Goal: Transaction & Acquisition: Purchase product/service

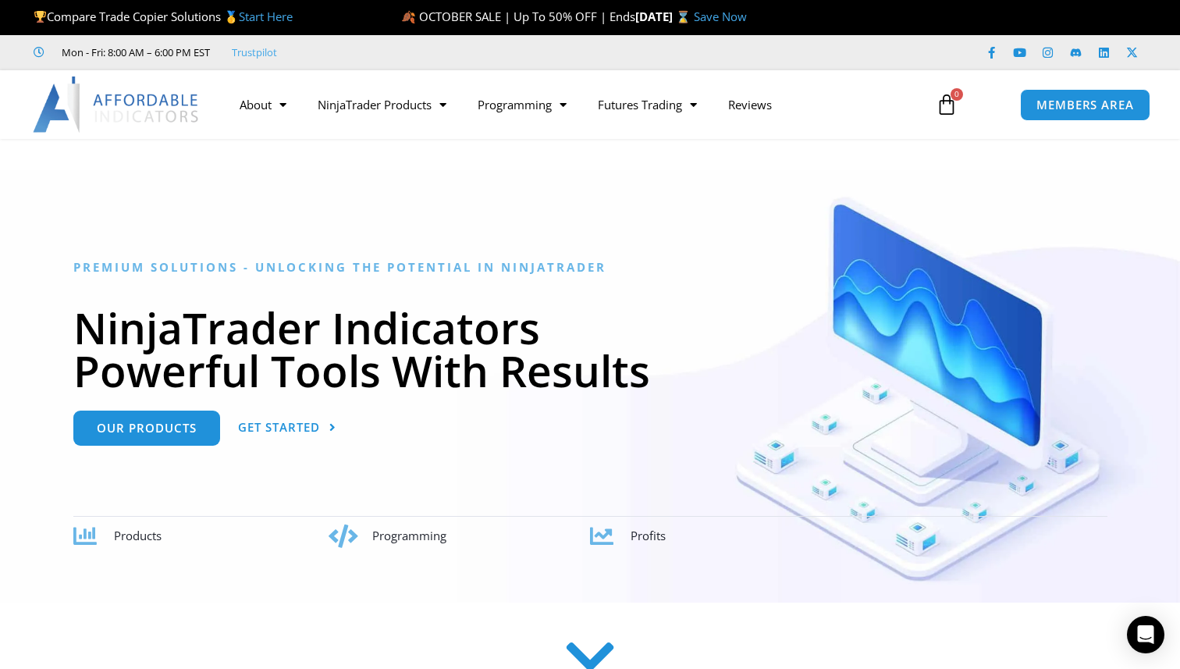
click at [623, 420] on div "Premium Solutions - Unlocking the Potential in NinjaTrader NinjaTrader Indicato…" at bounding box center [590, 404] width 1034 height 288
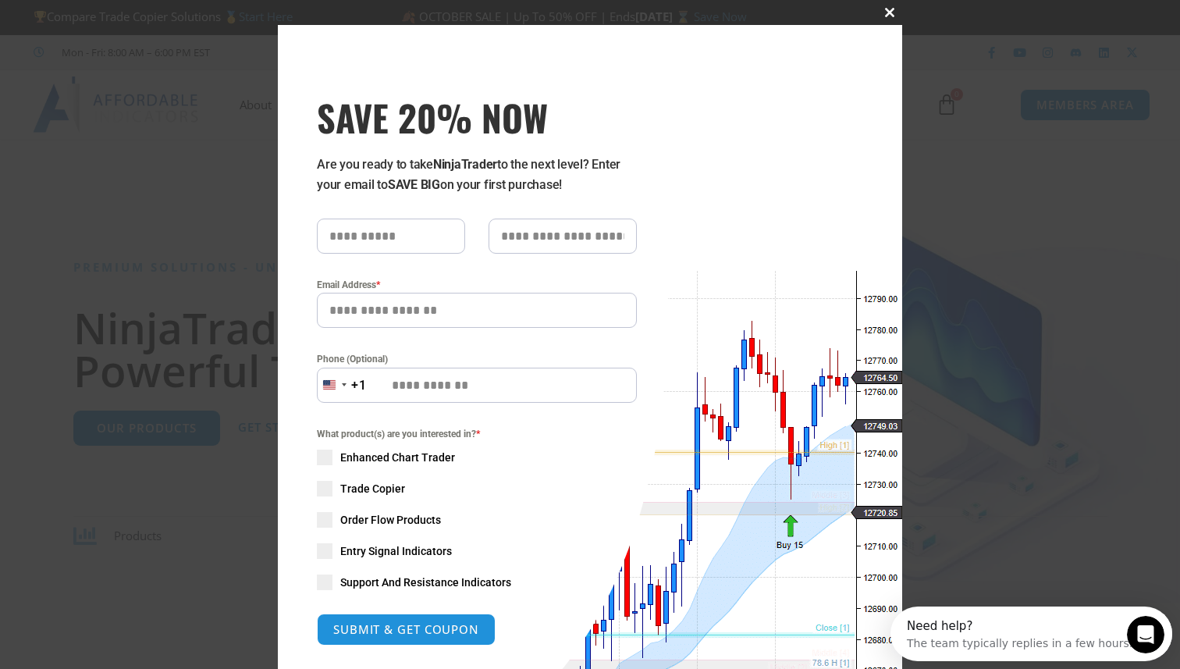
click at [892, 16] on span "SAVE 20% NOW popup" at bounding box center [889, 12] width 25 height 9
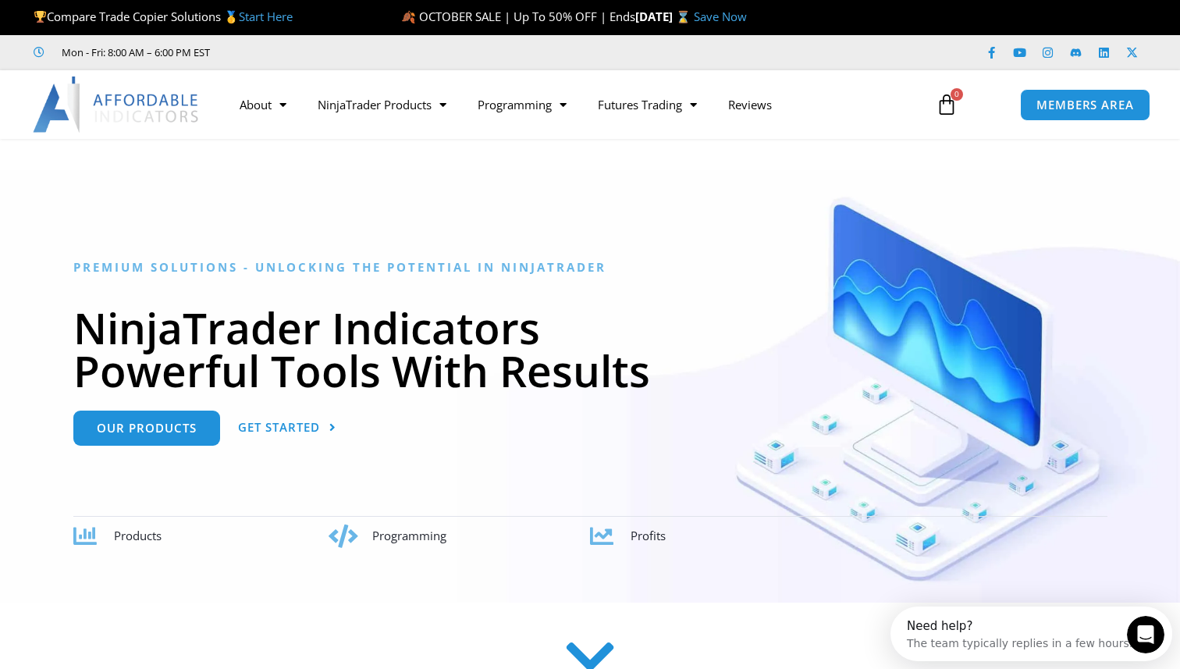
click at [747, 23] on link "Save Now" at bounding box center [720, 17] width 53 height 16
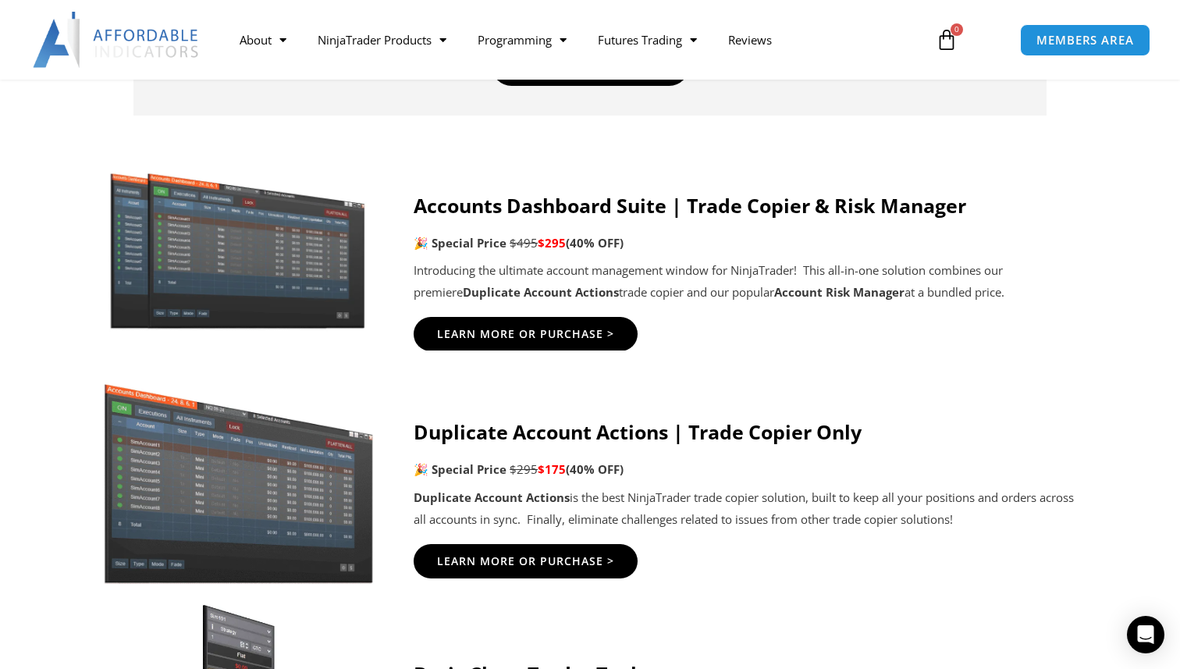
scroll to position [791, 0]
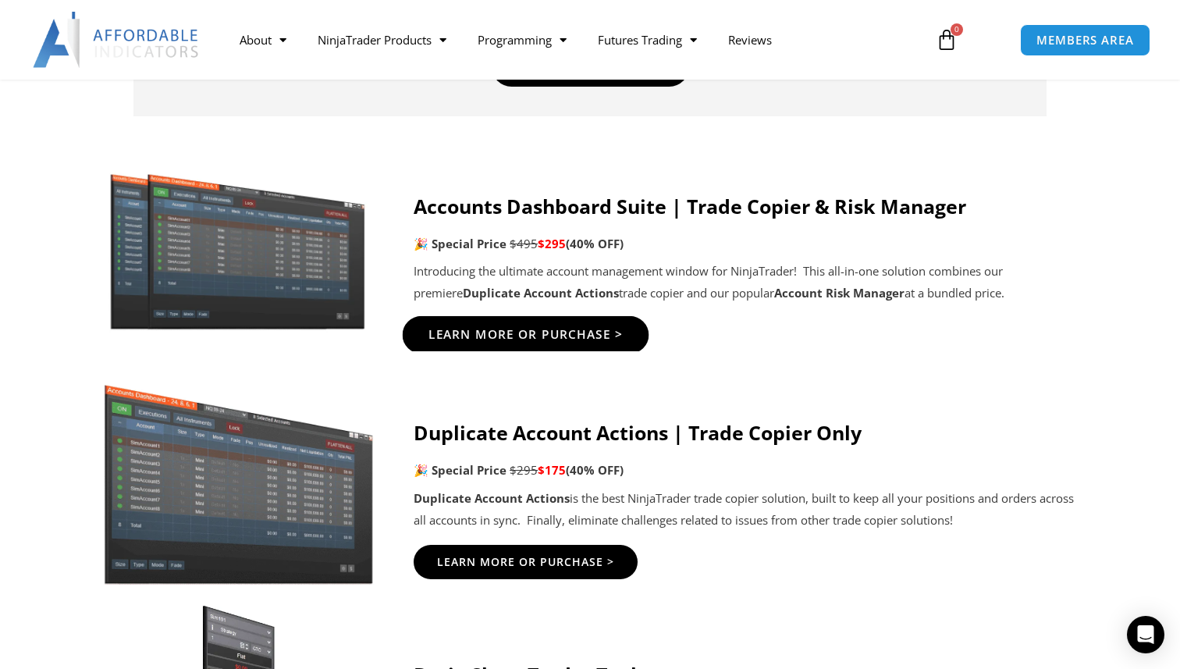
click at [541, 338] on span "Learn More Or Purchase >" at bounding box center [526, 335] width 195 height 12
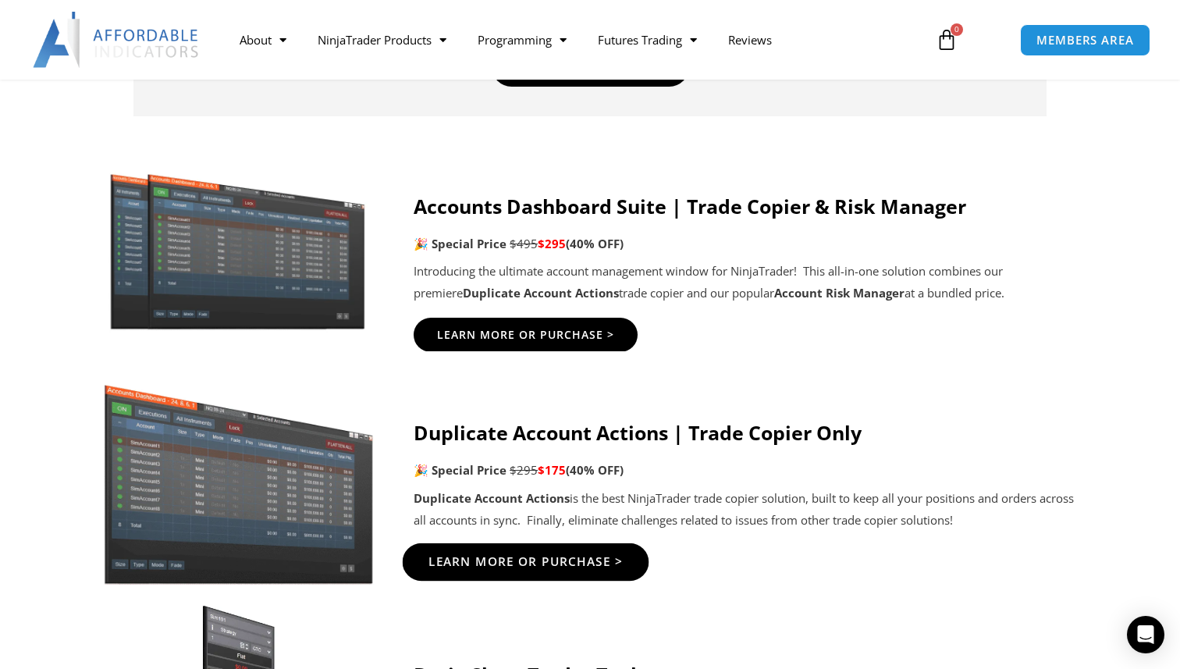
click at [517, 557] on span "Learn More Or Purchase >" at bounding box center [526, 562] width 195 height 12
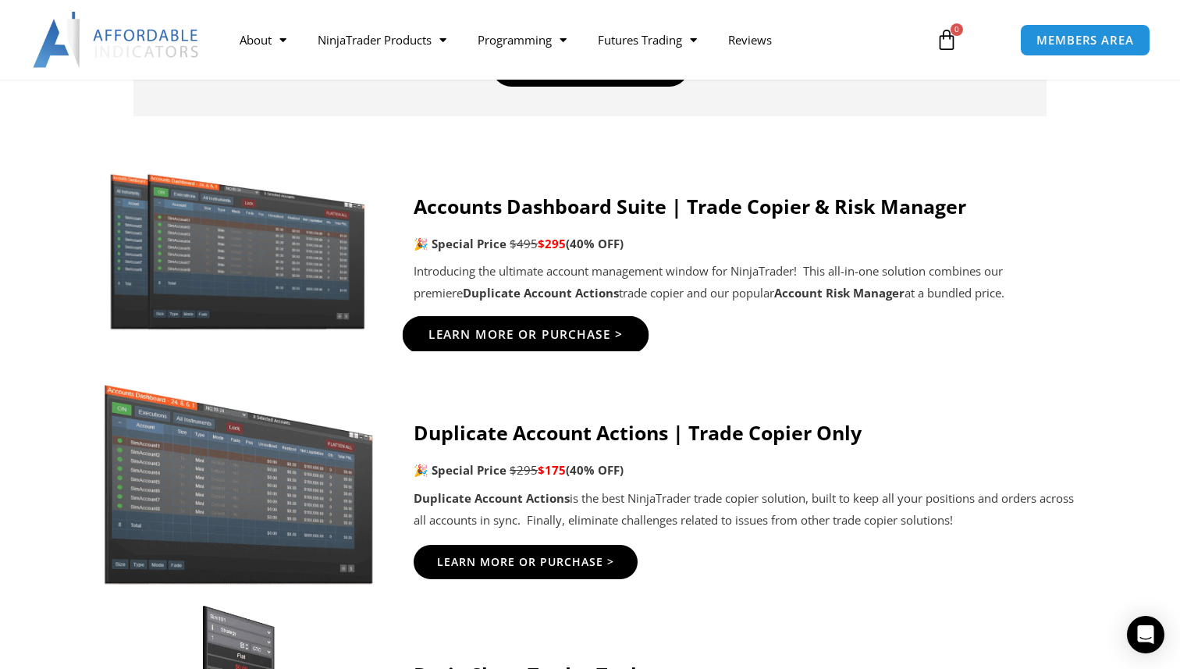
click at [567, 332] on span "Learn More Or Purchase >" at bounding box center [526, 335] width 195 height 12
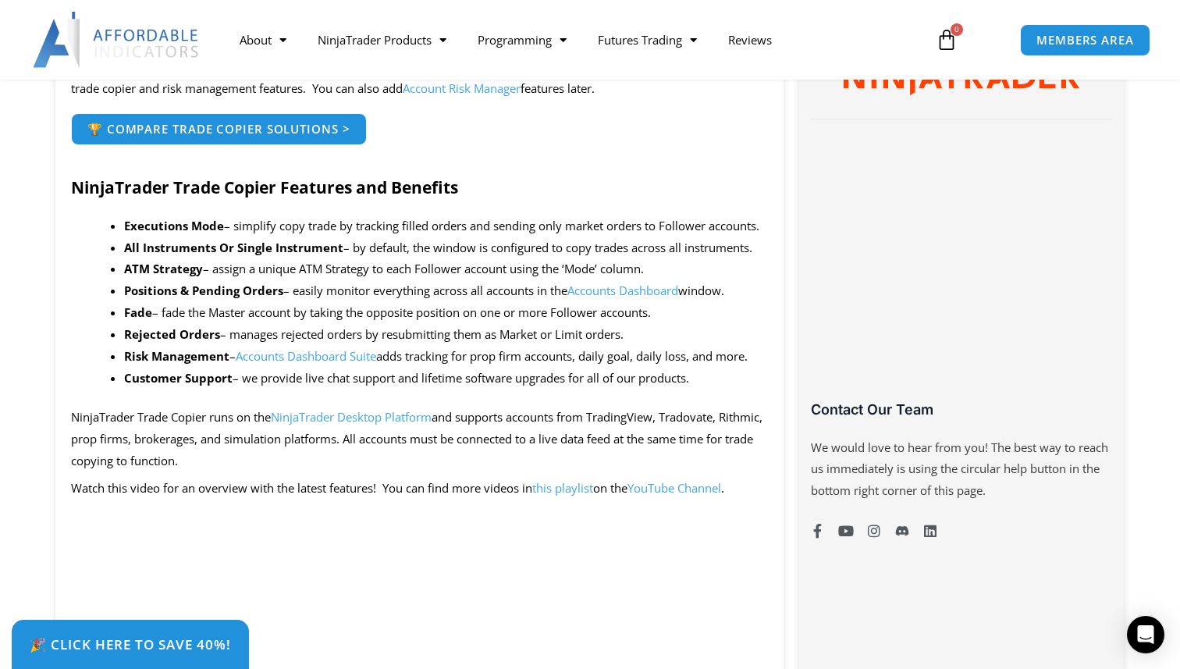
scroll to position [852, 0]
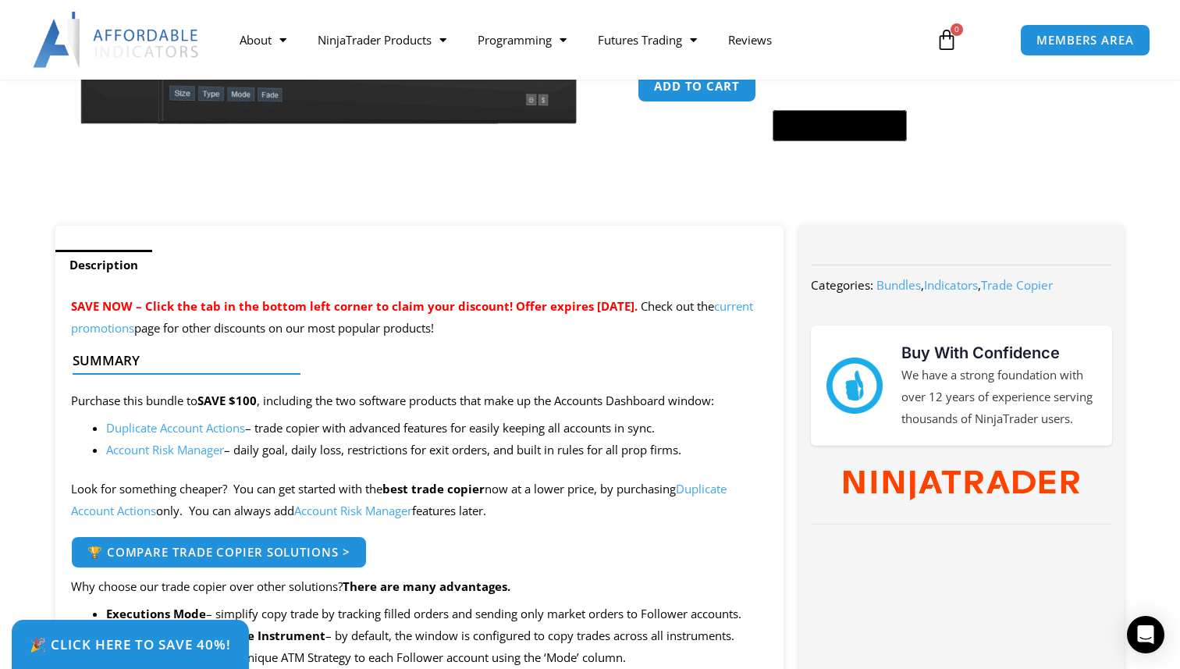
scroll to position [443, 0]
click at [718, 487] on link "Duplicate Account Actions" at bounding box center [399, 498] width 656 height 37
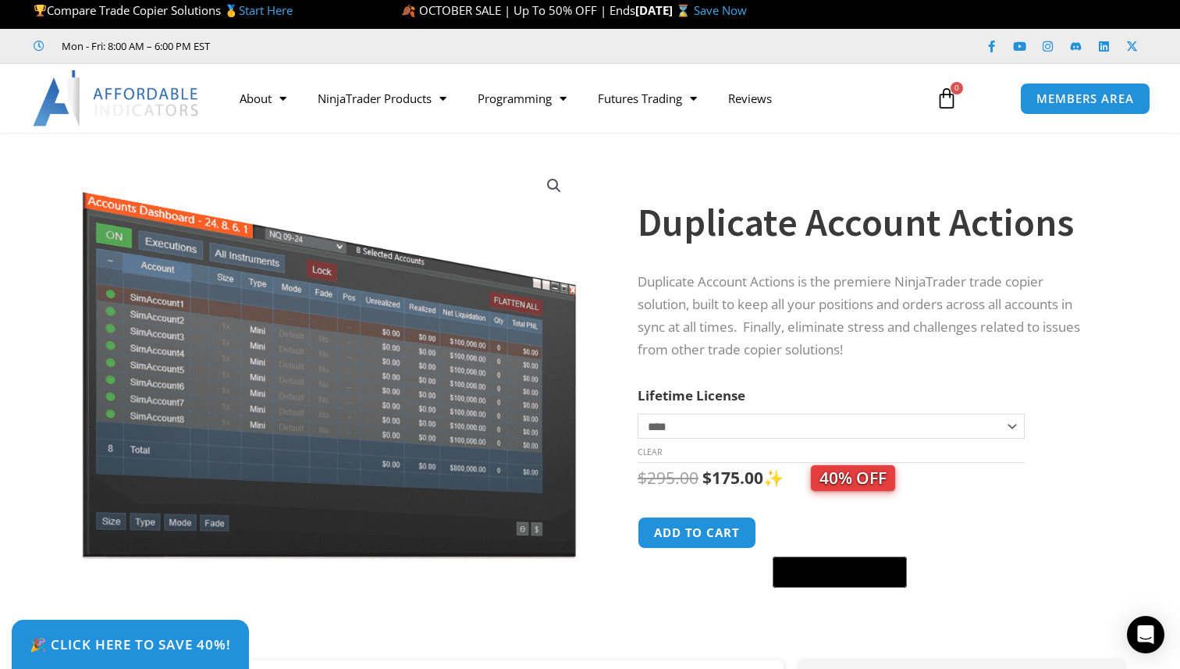
scroll to position [5, 0]
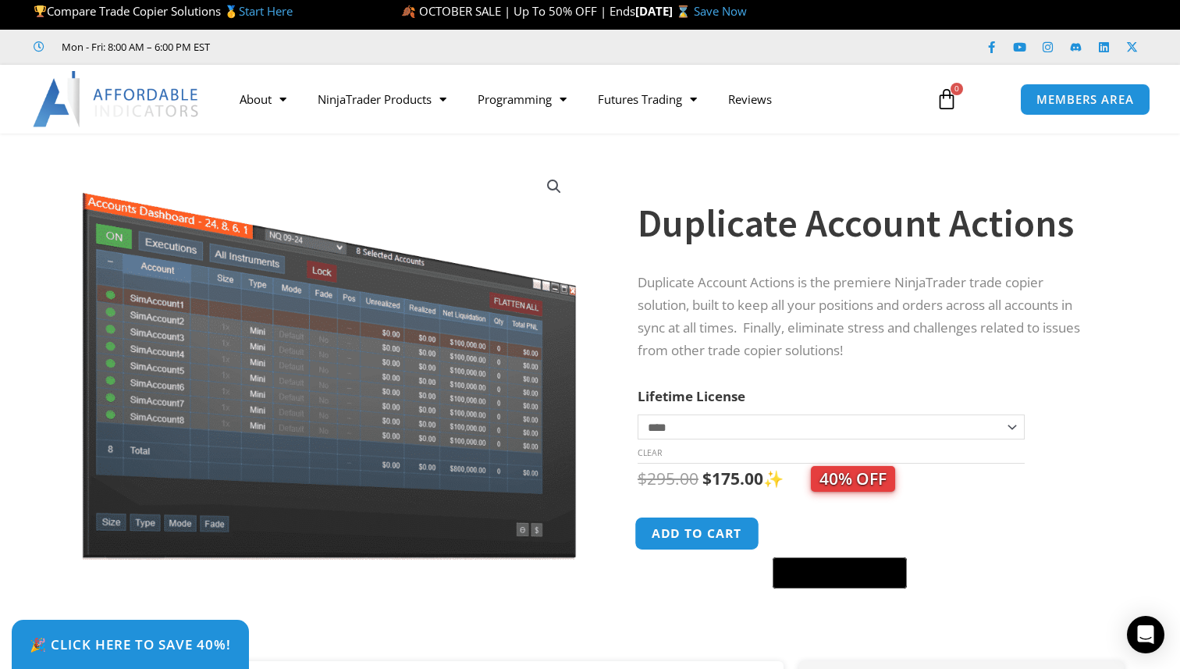
click at [714, 541] on button "Add to cart" at bounding box center [697, 534] width 125 height 34
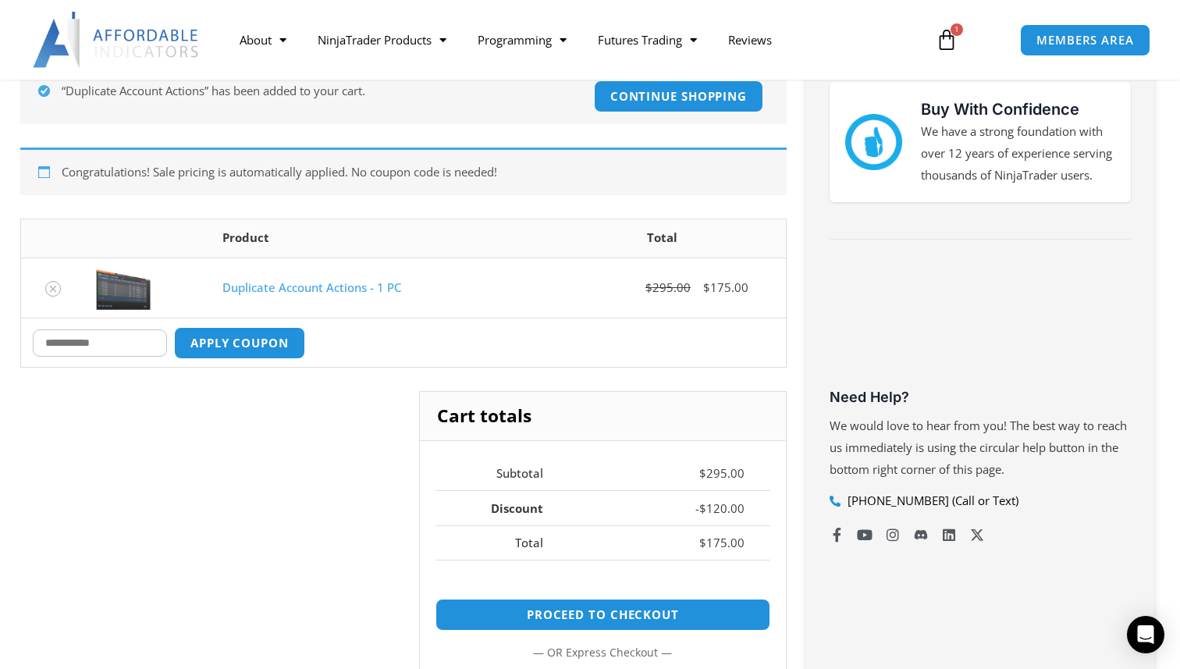
scroll to position [286, 0]
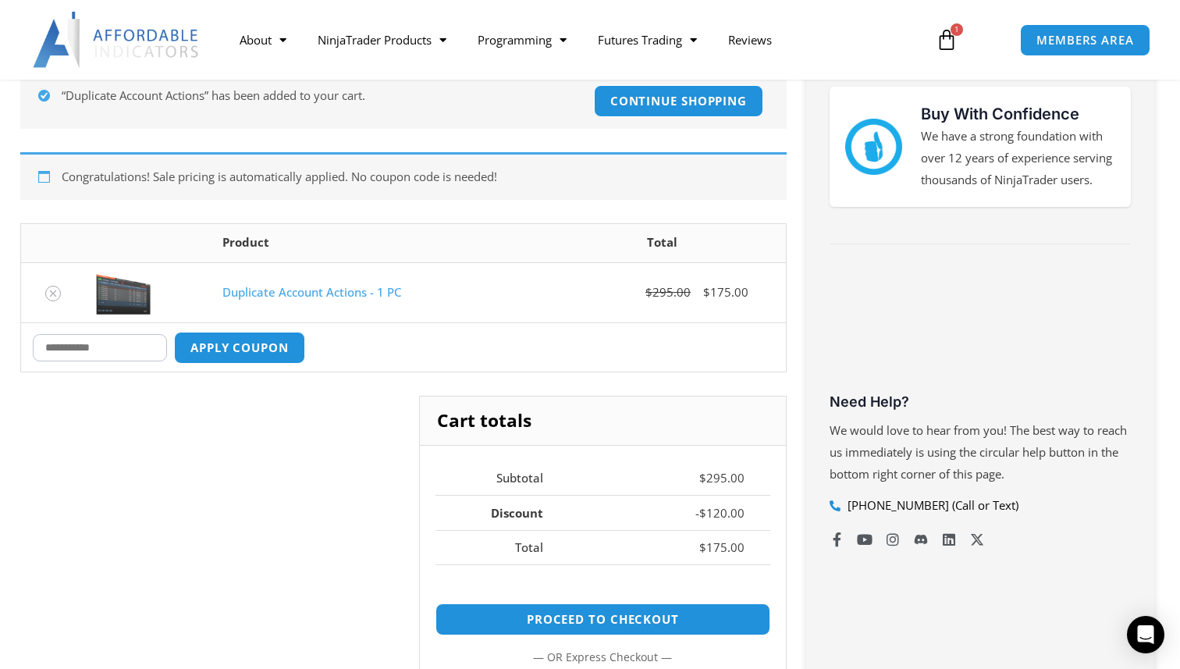
click at [122, 361] on div "Coupon: Apply coupon" at bounding box center [169, 348] width 272 height 32
click at [116, 346] on input "Coupon:" at bounding box center [100, 347] width 134 height 27
type input "****"
click at [219, 348] on button "Apply coupon" at bounding box center [239, 348] width 137 height 34
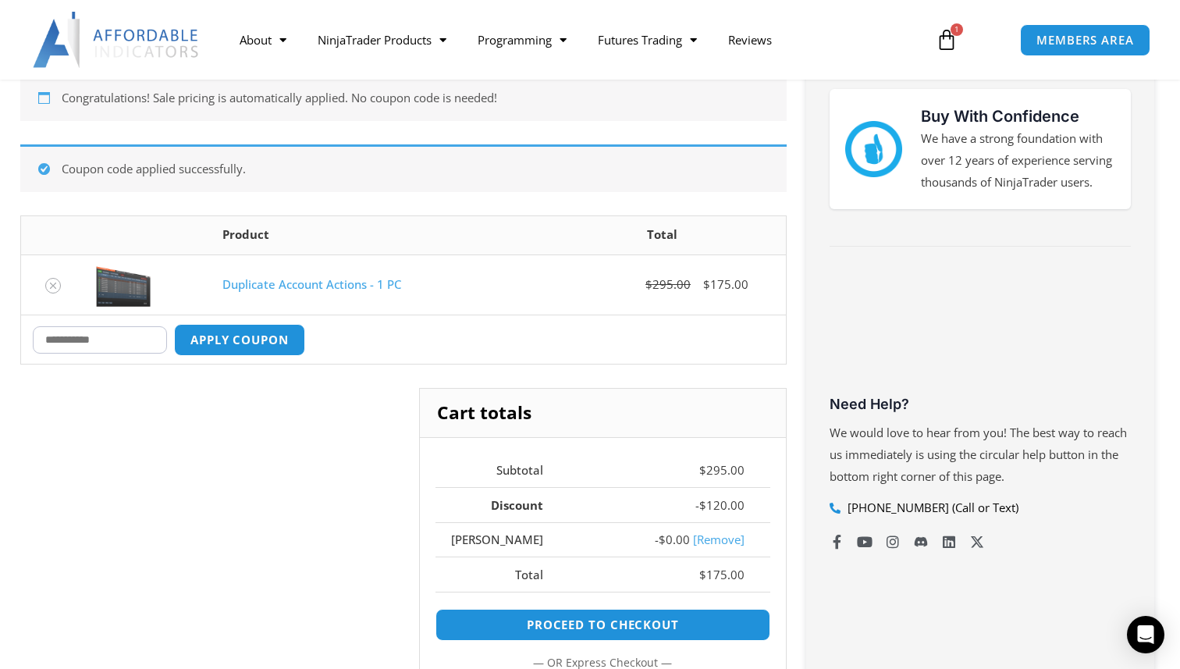
scroll to position [284, 0]
